Goal: Task Accomplishment & Management: Use online tool/utility

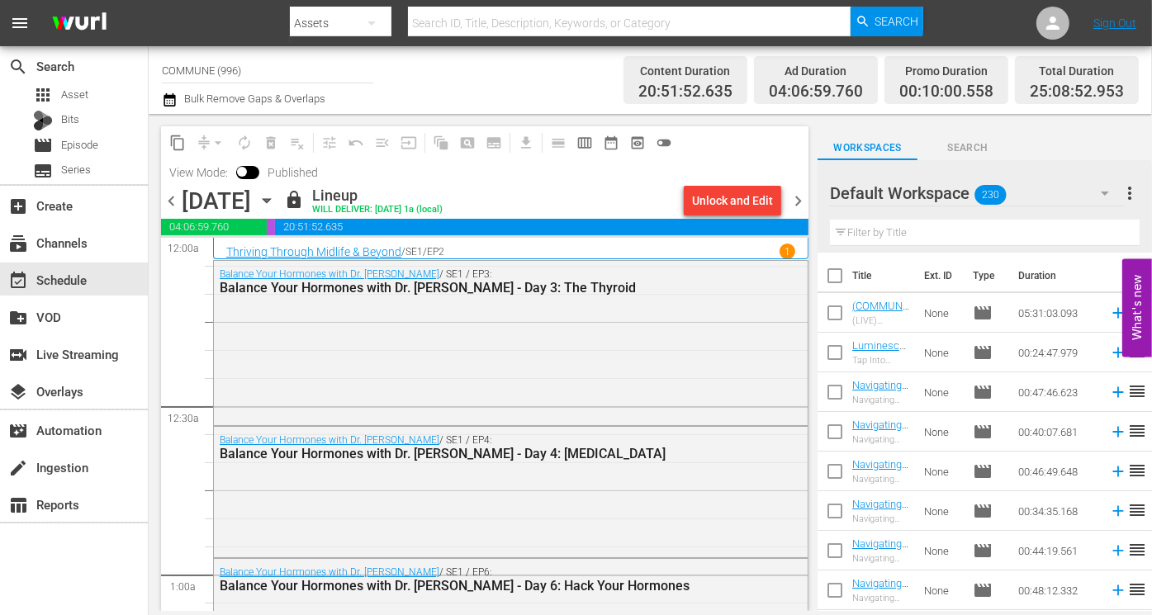
scroll to position [6483, 0]
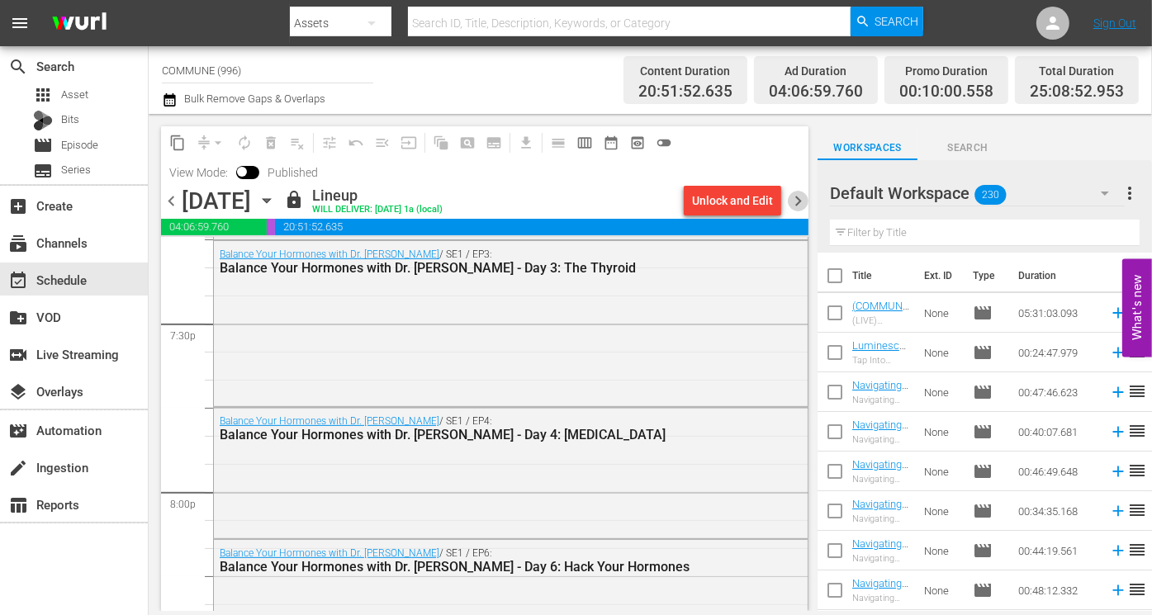
click at [797, 199] on span "chevron_right" at bounding box center [798, 201] width 21 height 21
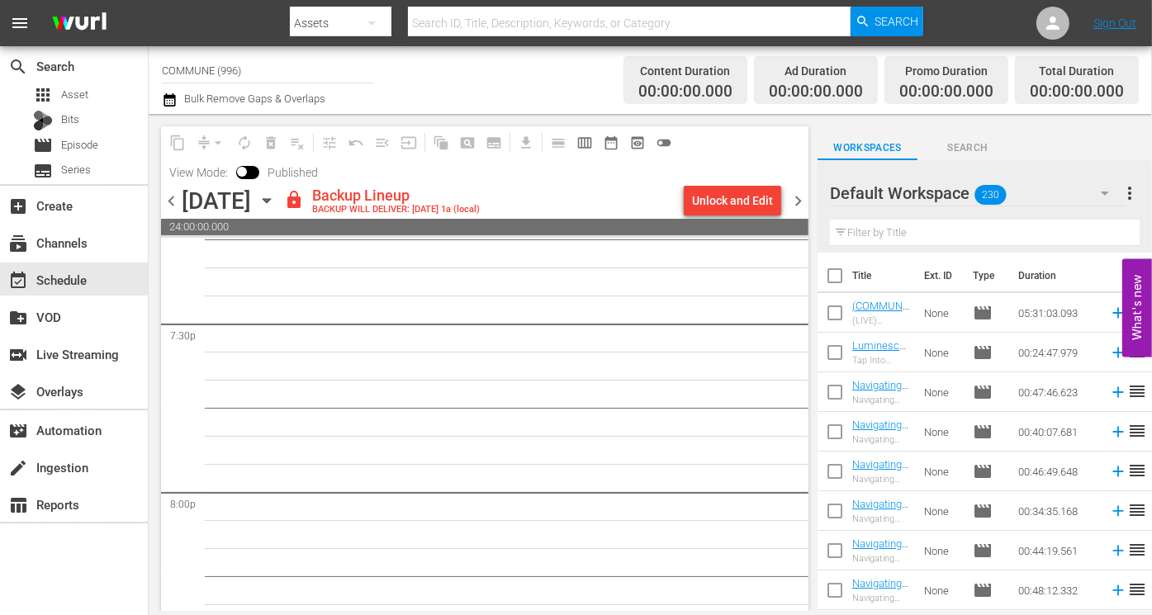
scroll to position [6455, 0]
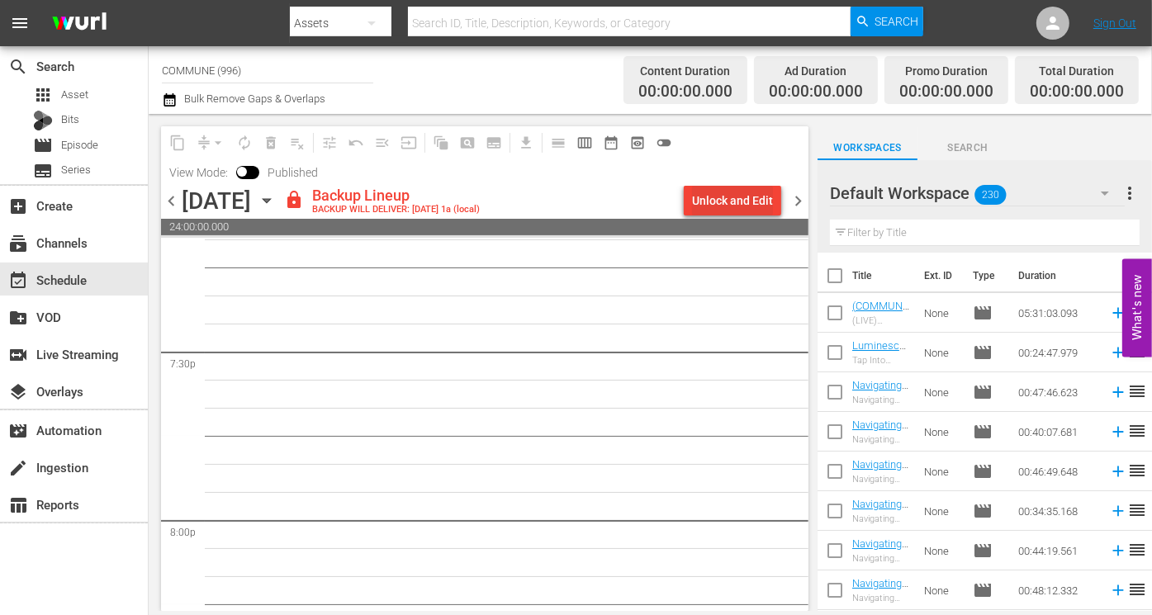
click at [755, 191] on div "Unlock and Edit" at bounding box center [732, 201] width 81 height 30
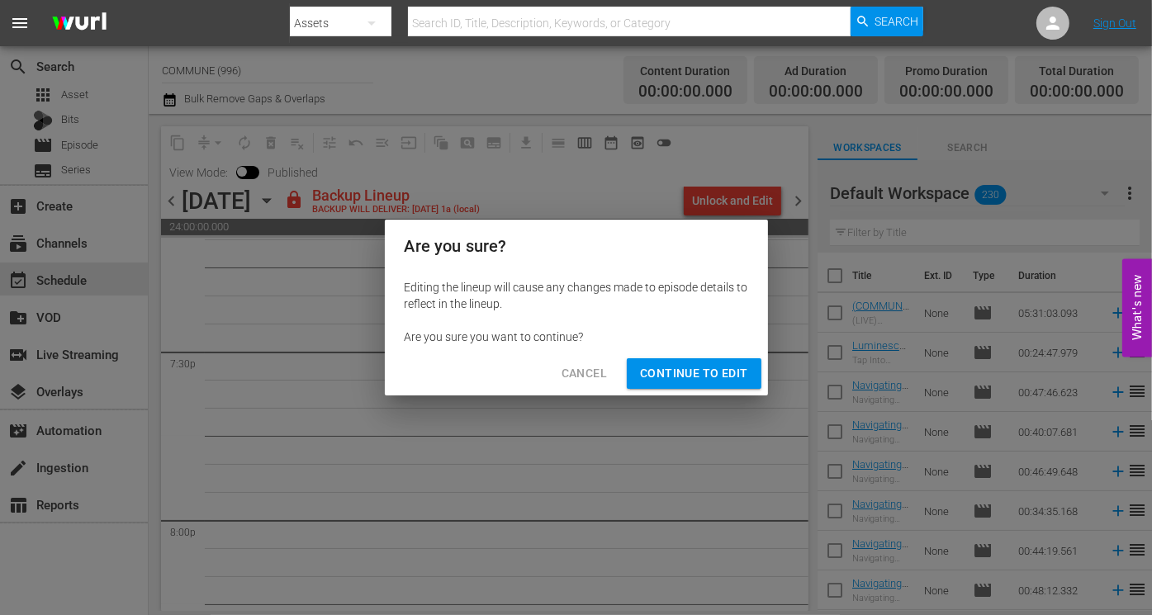
click at [727, 368] on span "Continue to Edit" at bounding box center [693, 373] width 107 height 21
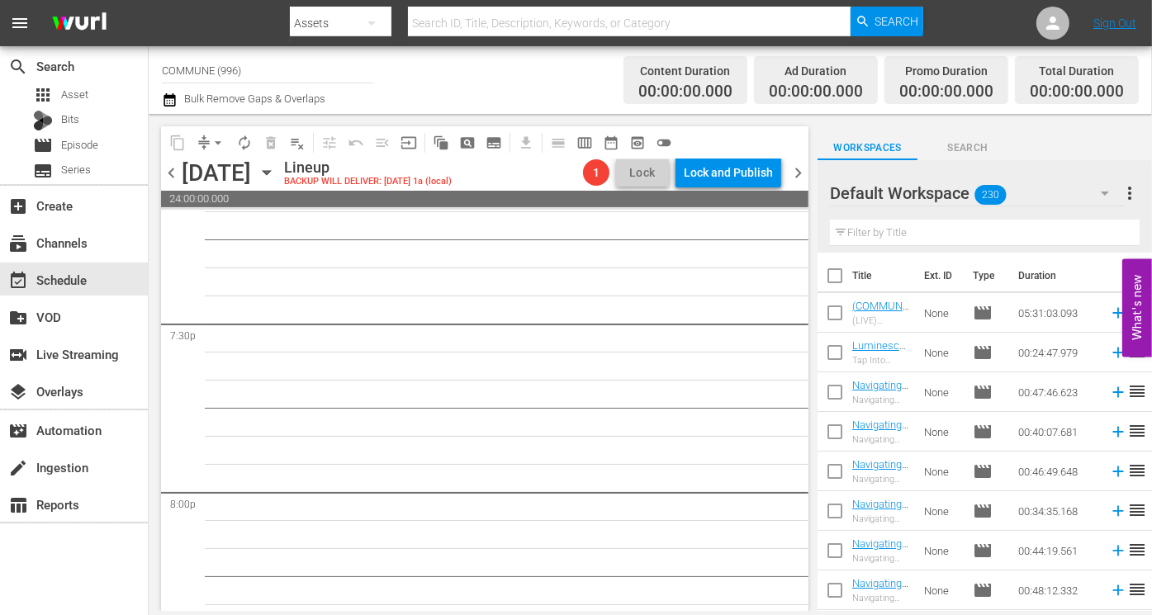
click at [276, 173] on icon "button" at bounding box center [267, 172] width 18 height 18
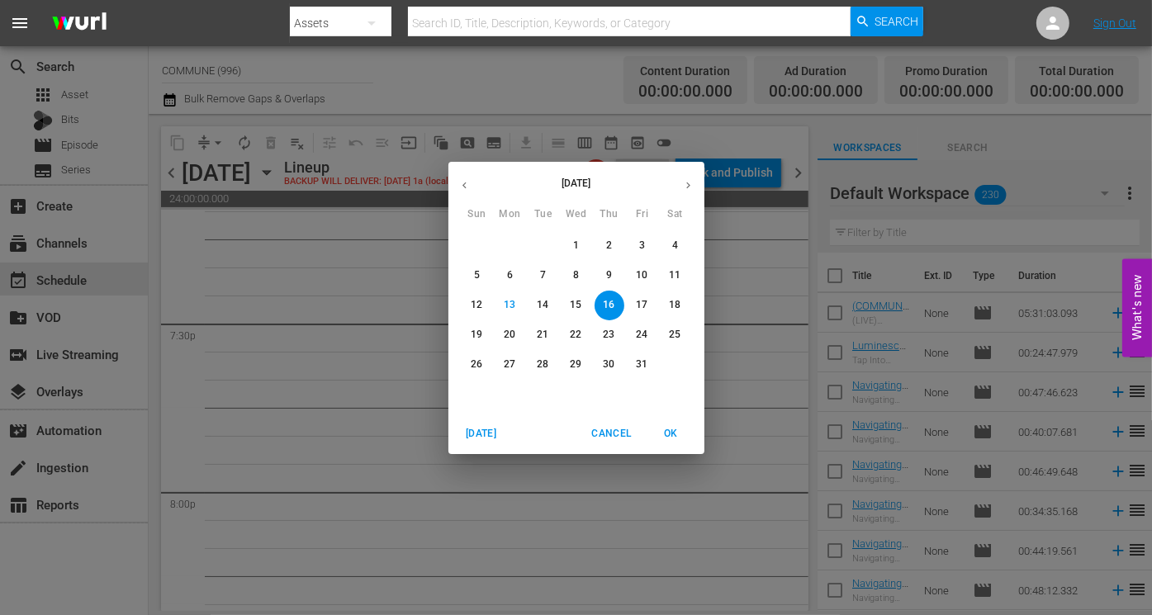
click at [647, 247] on span "3" at bounding box center [643, 246] width 30 height 14
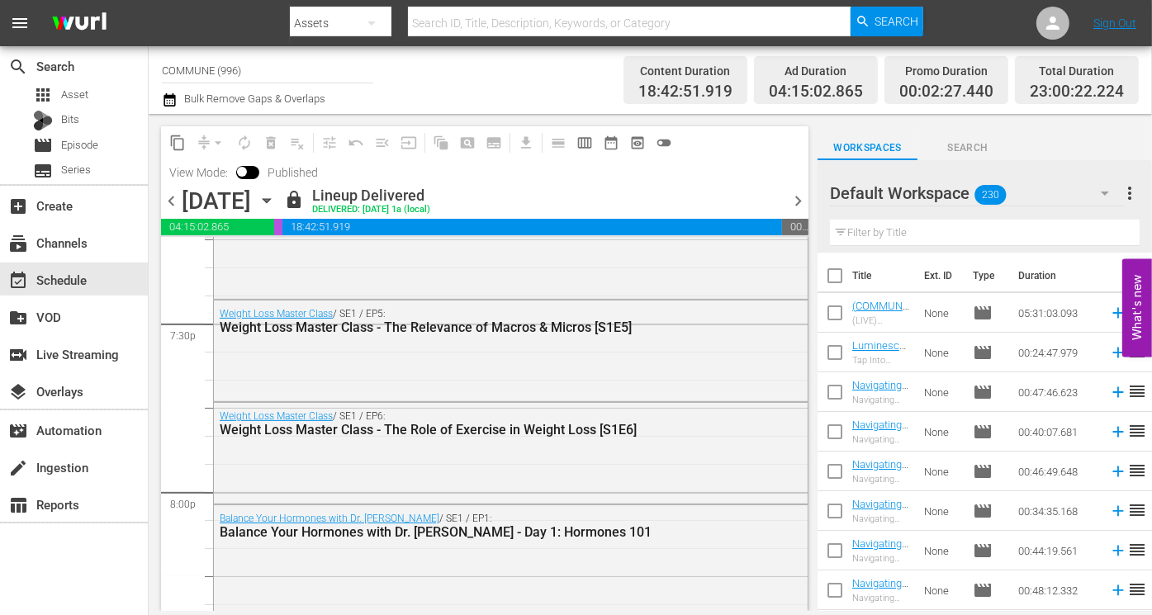
scroll to position [5894, 0]
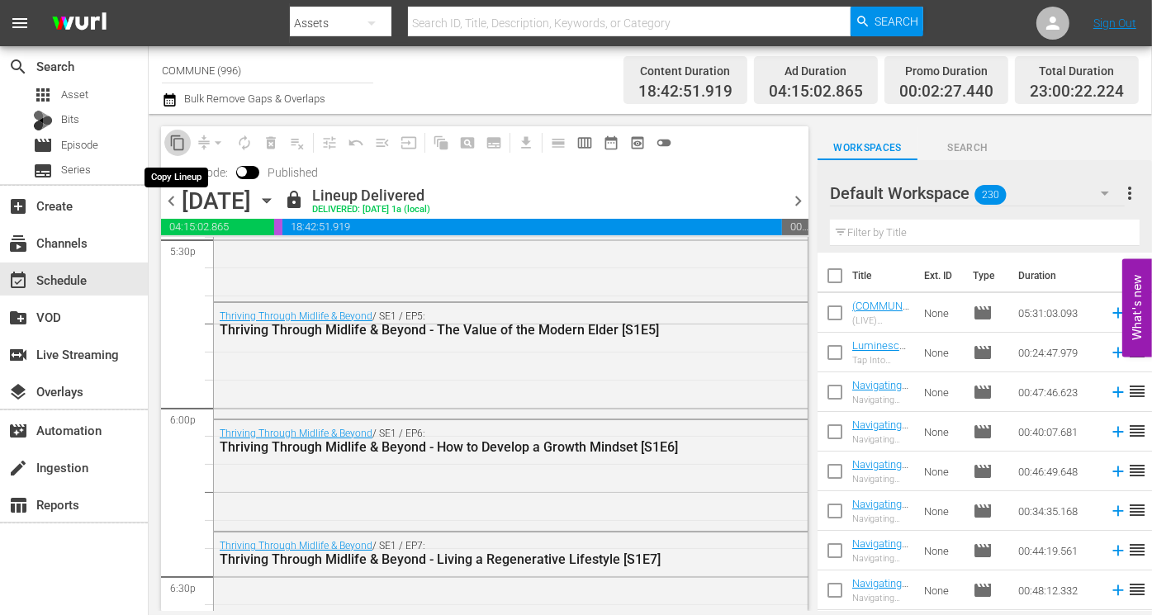
click at [179, 140] on span "content_copy" at bounding box center [177, 143] width 17 height 17
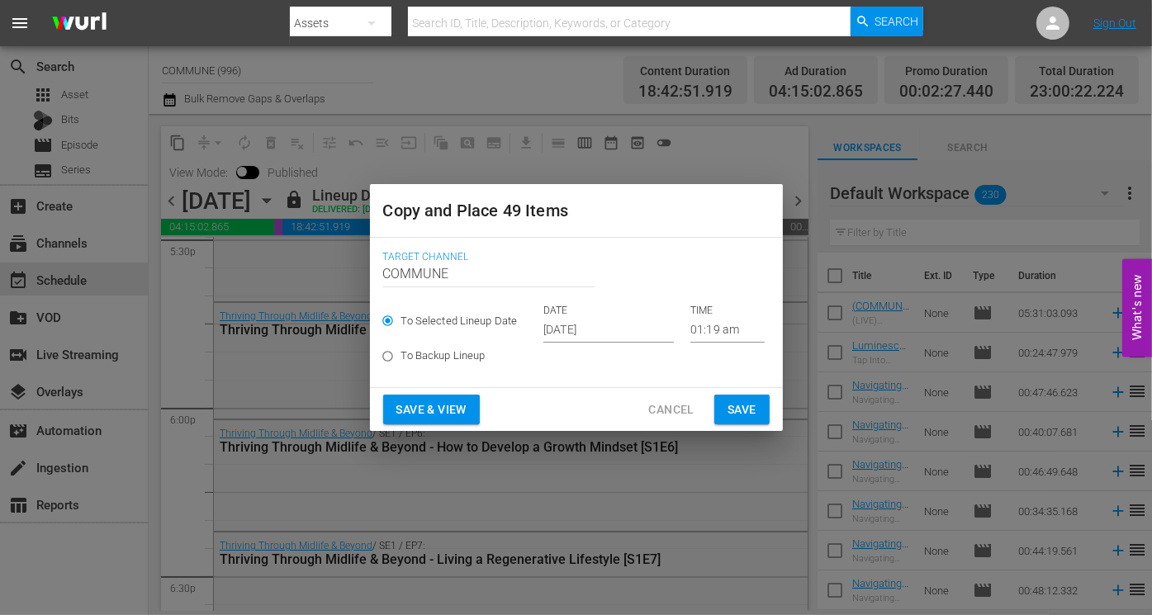
click at [626, 330] on input "[DATE]" at bounding box center [608, 330] width 130 height 25
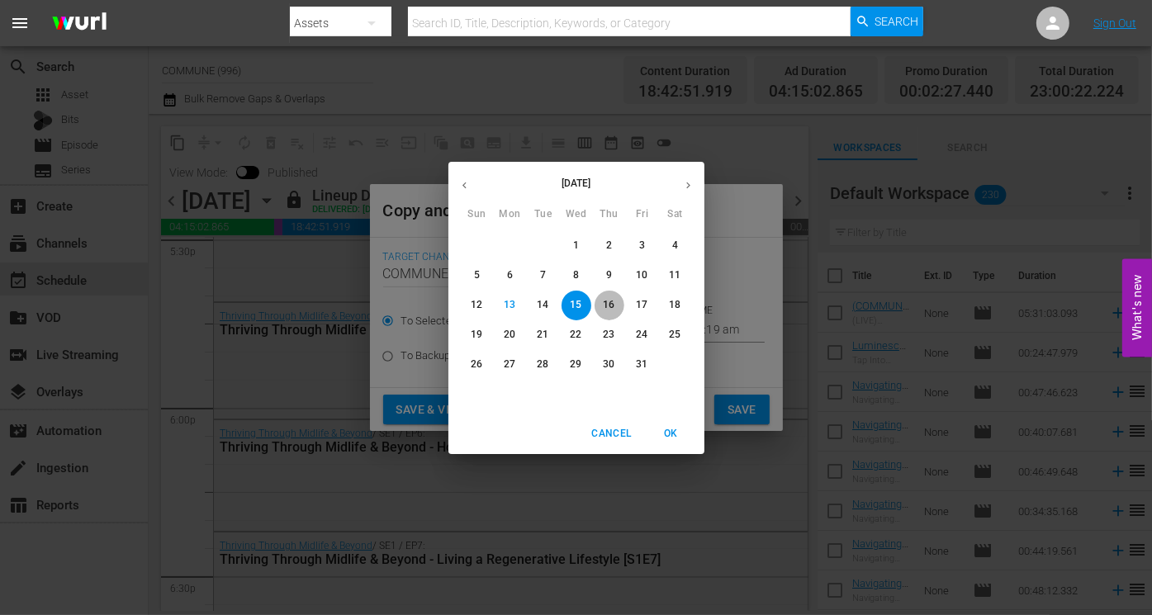
click at [612, 304] on p "16" at bounding box center [609, 305] width 12 height 14
type input "[DATE]"
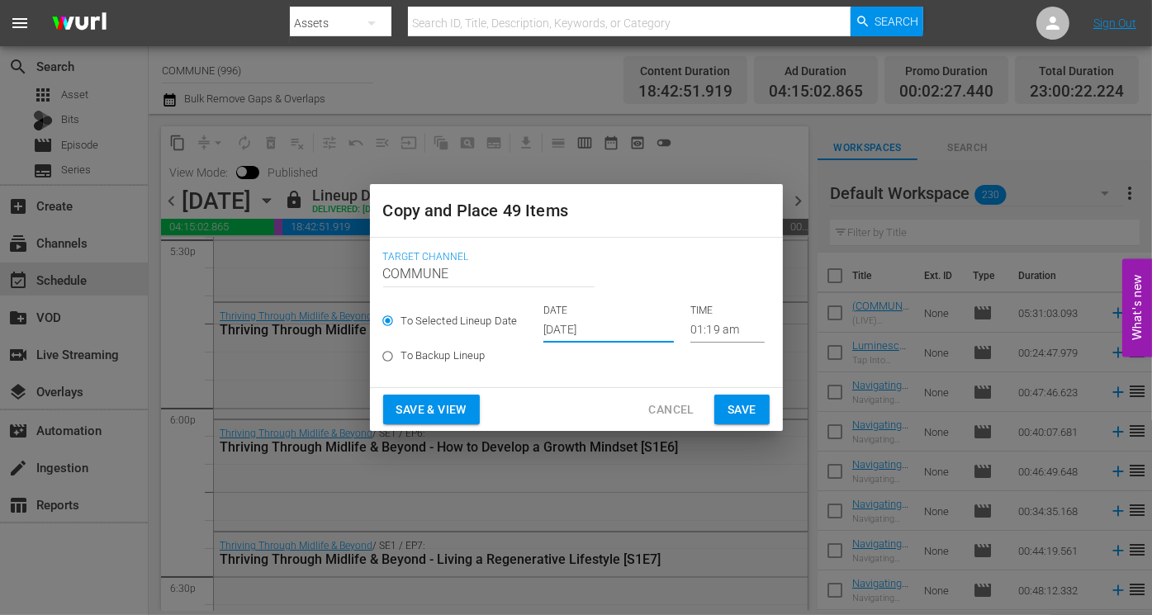
click at [420, 413] on span "Save & View" at bounding box center [431, 410] width 70 height 21
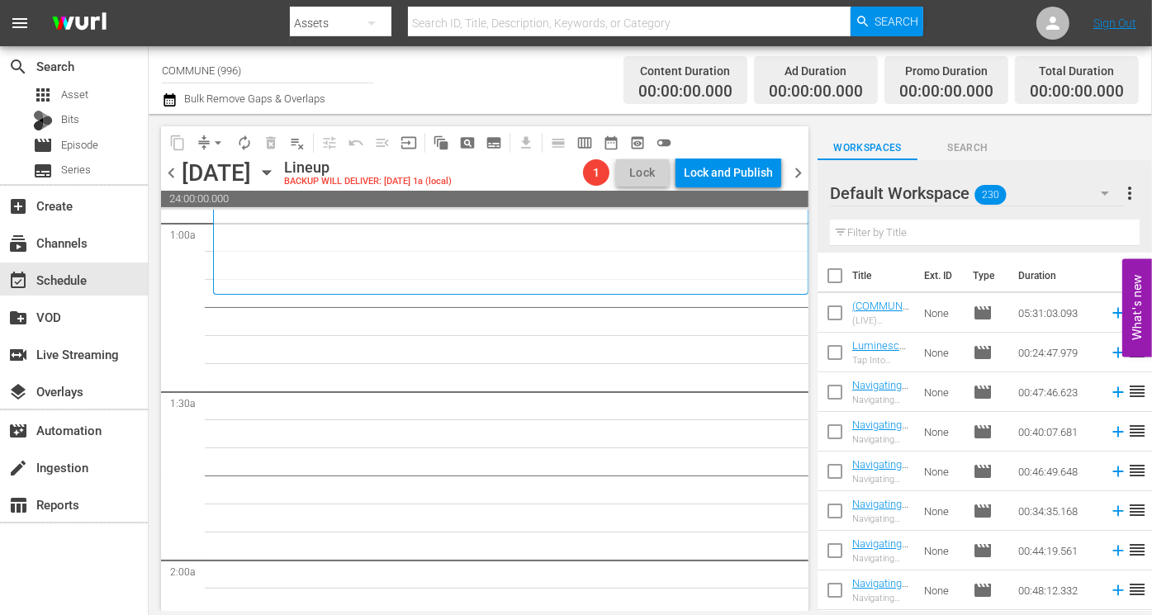
scroll to position [325, 0]
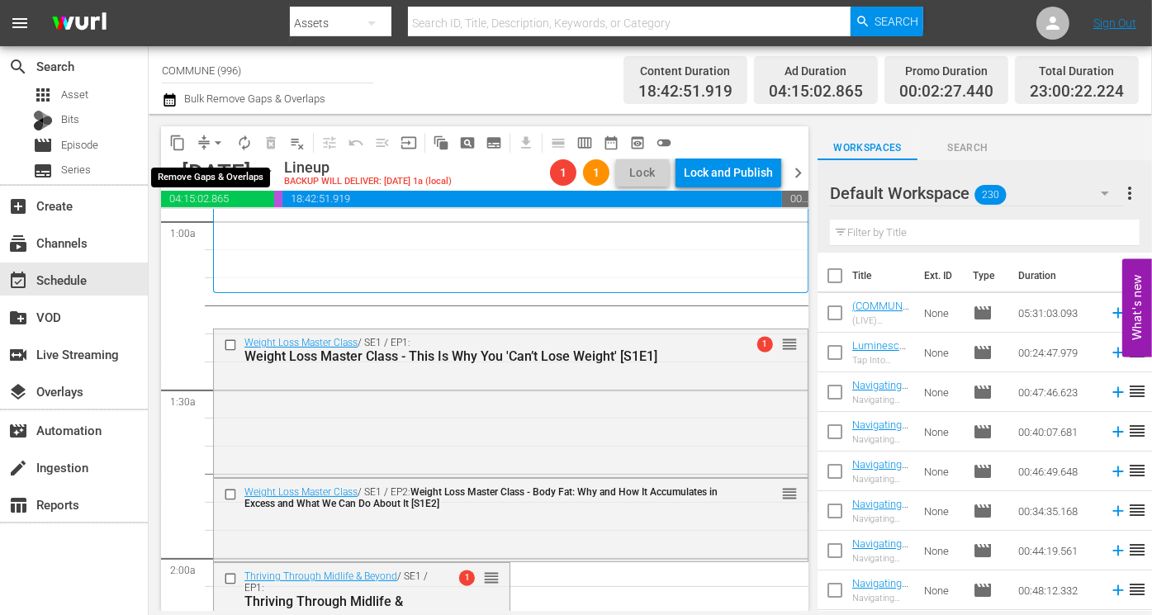
click at [212, 139] on span "arrow_drop_down" at bounding box center [218, 143] width 17 height 17
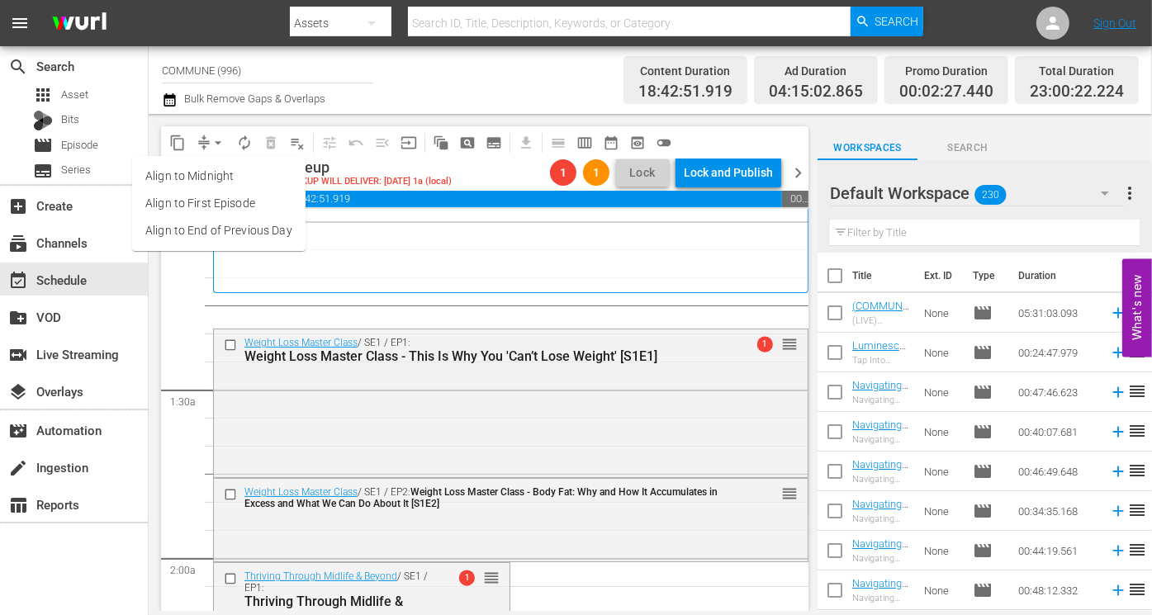
click at [230, 230] on li "Align to End of Previous Day" at bounding box center [218, 230] width 173 height 27
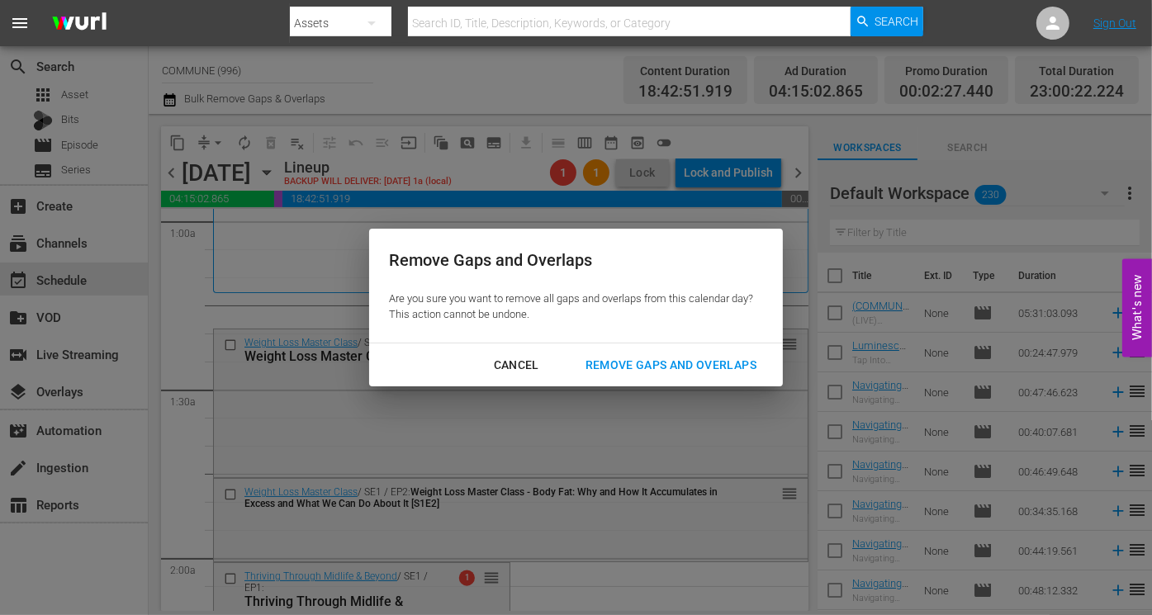
click at [607, 362] on div "Remove Gaps and Overlaps" at bounding box center [670, 365] width 197 height 21
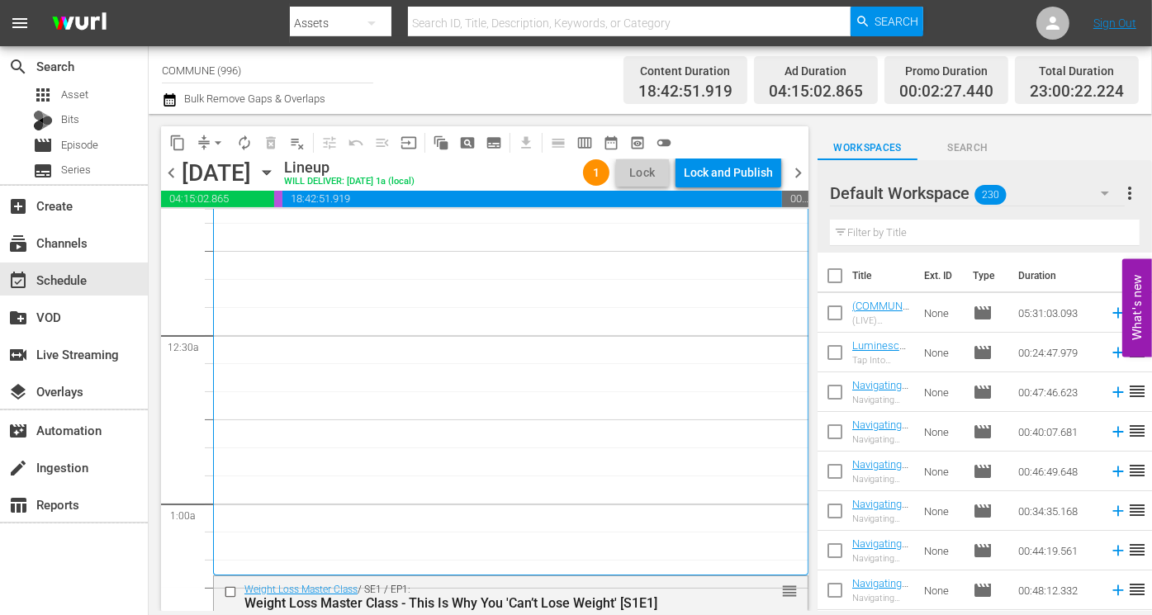
scroll to position [36, 0]
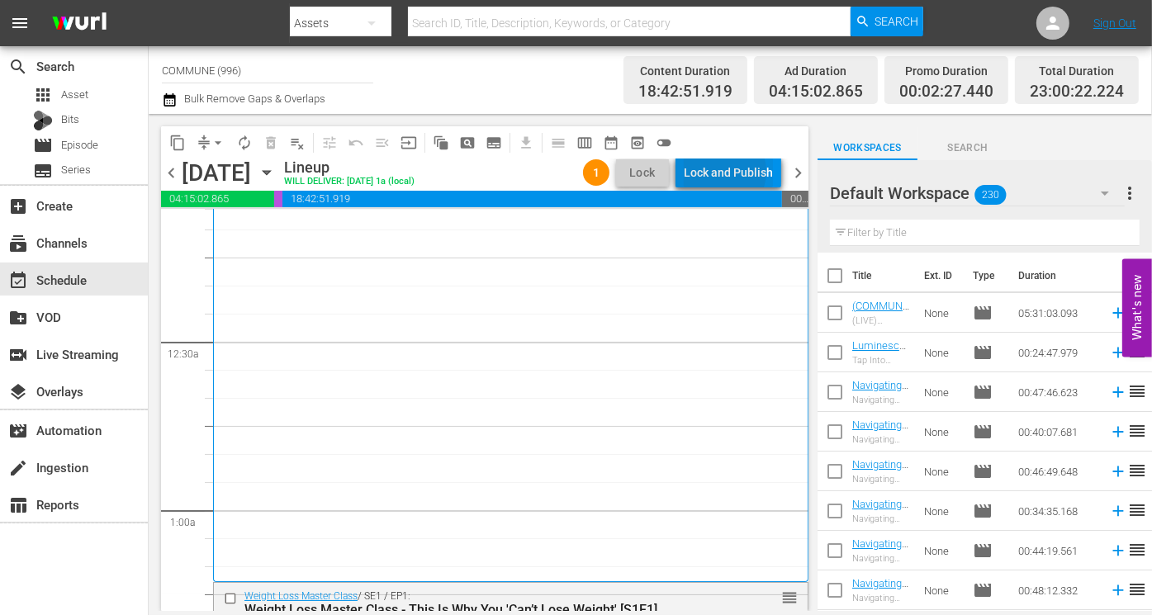
click at [723, 172] on div "Lock and Publish" at bounding box center [728, 173] width 89 height 30
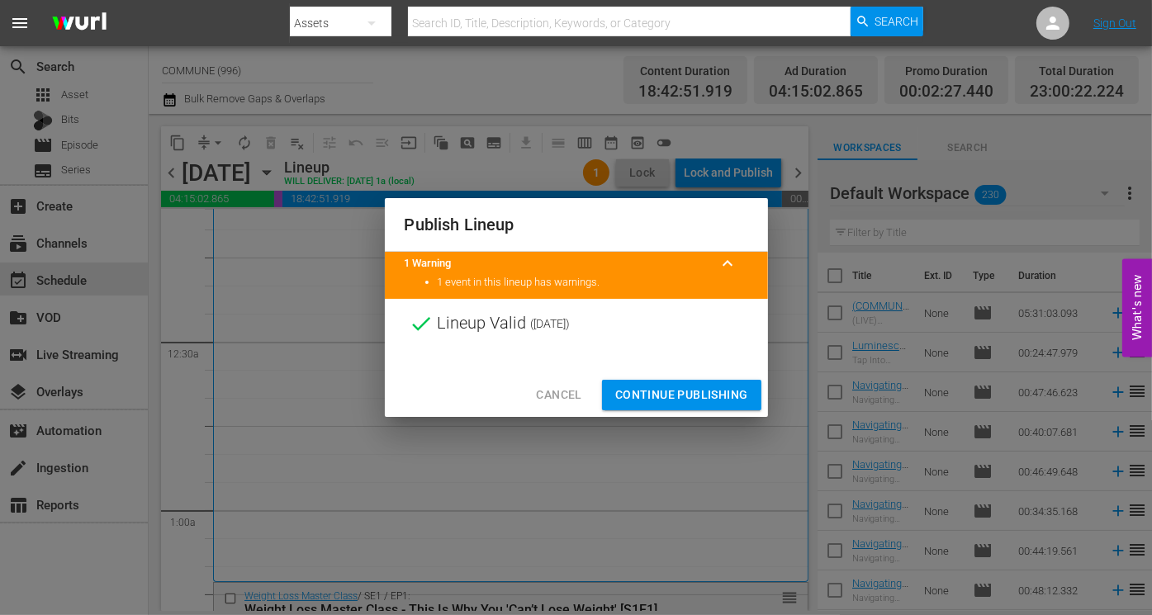
click at [643, 400] on span "Continue Publishing" at bounding box center [681, 395] width 133 height 21
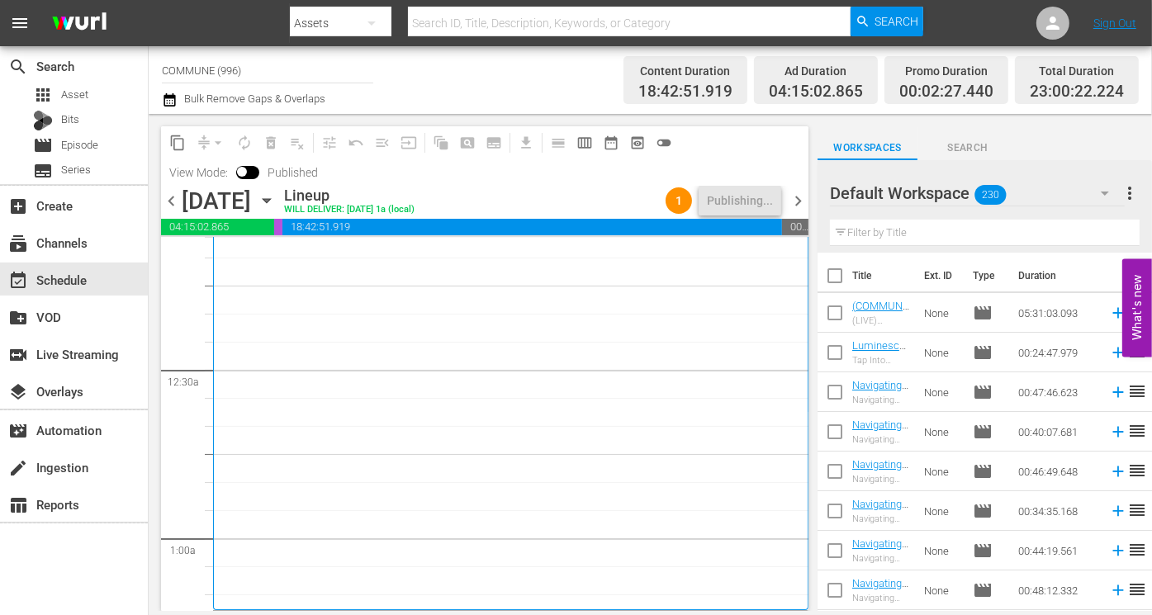
click at [800, 198] on span "chevron_right" at bounding box center [798, 201] width 21 height 21
